Goal: Navigation & Orientation: Find specific page/section

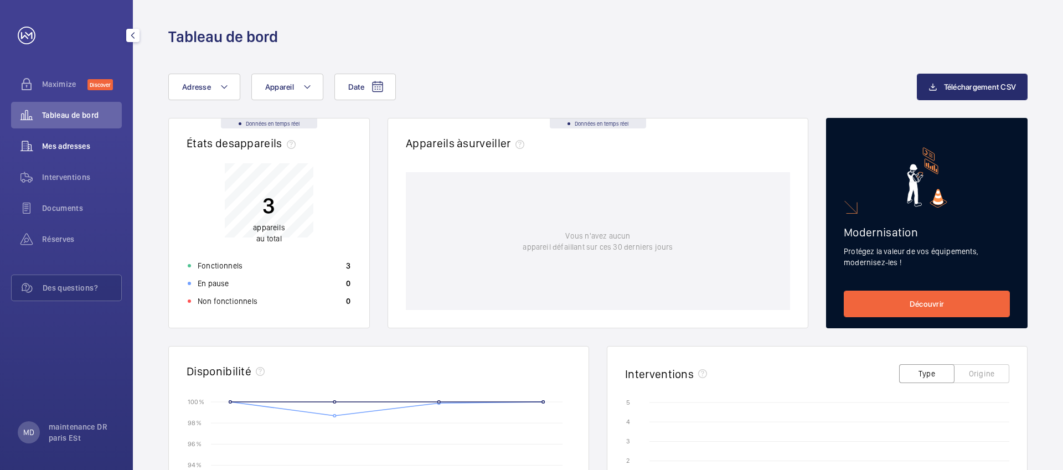
click at [84, 153] on div "Mes adresses" at bounding box center [66, 146] width 111 height 27
